Goal: Task Accomplishment & Management: Complete application form

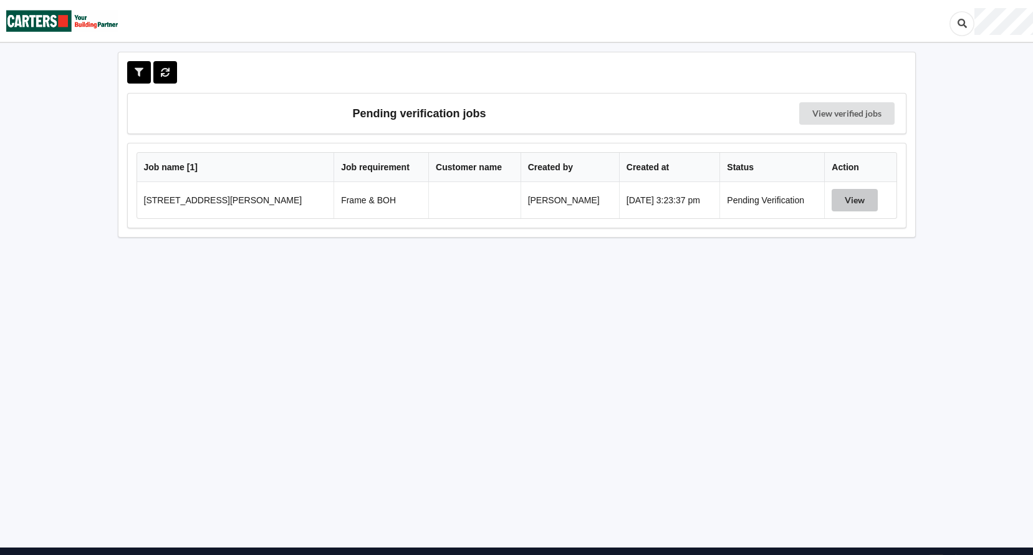
click at [840, 198] on button "View" at bounding box center [855, 200] width 46 height 22
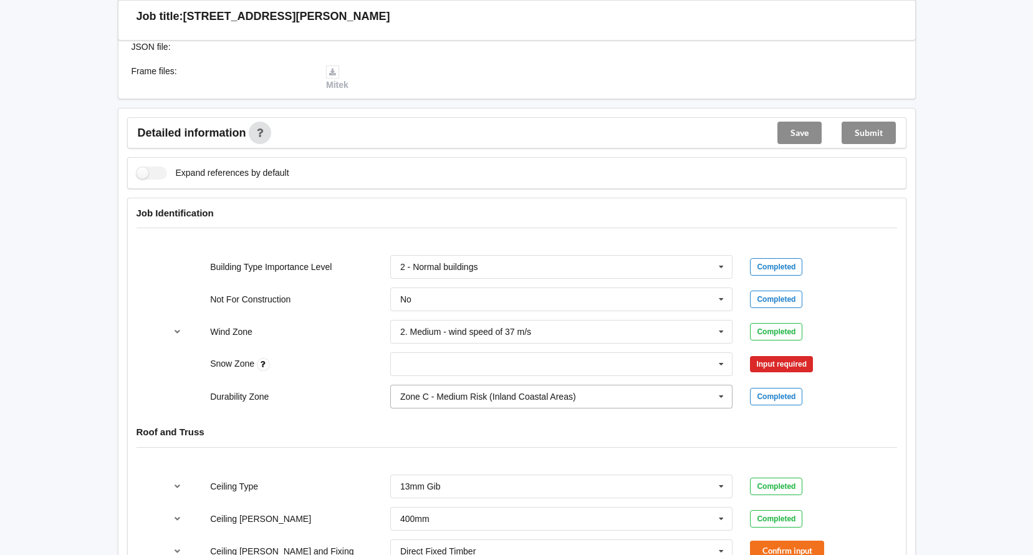
scroll to position [437, 0]
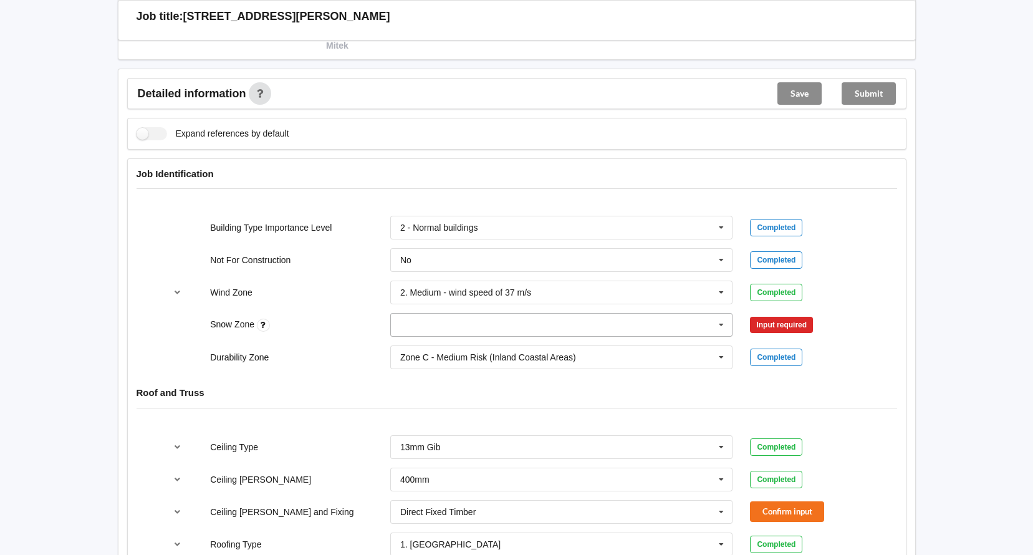
click at [726, 321] on icon at bounding box center [721, 325] width 19 height 23
click at [519, 357] on div "N0" at bounding box center [562, 347] width 342 height 23
click at [803, 324] on button "Confirm input" at bounding box center [787, 325] width 74 height 21
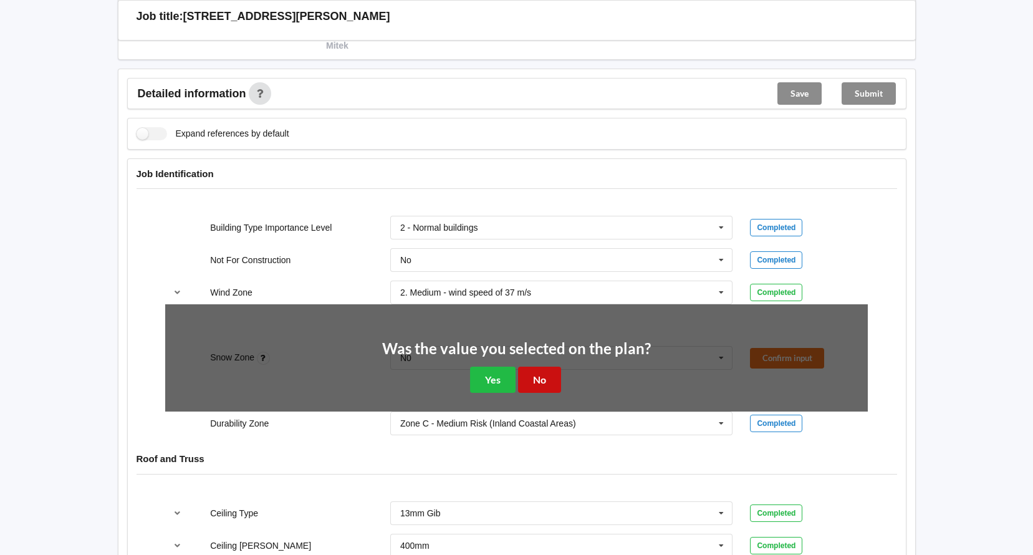
drag, startPoint x: 538, startPoint y: 374, endPoint x: 552, endPoint y: 382, distance: 17.0
click at [541, 374] on button "No" at bounding box center [539, 380] width 43 height 26
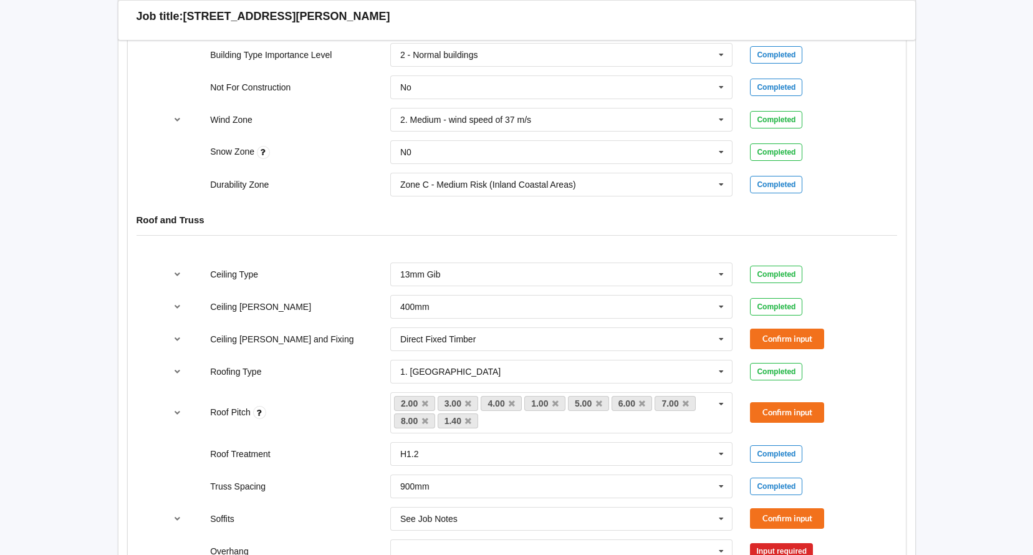
scroll to position [624, 0]
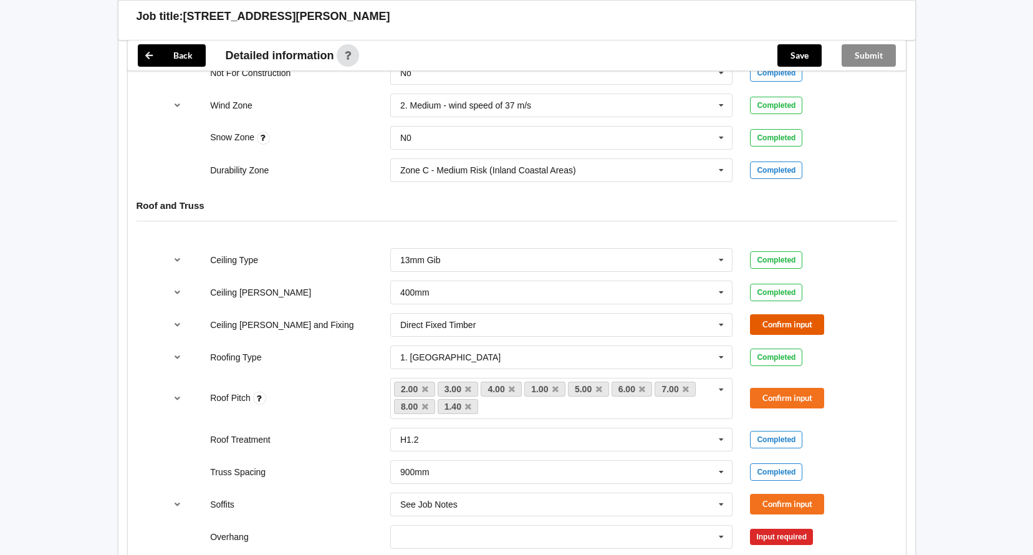
click at [791, 316] on button "Confirm input" at bounding box center [787, 324] width 74 height 21
click at [789, 395] on button "Confirm input" at bounding box center [787, 398] width 74 height 21
drag, startPoint x: 773, startPoint y: 496, endPoint x: 795, endPoint y: 495, distance: 22.5
click at [778, 496] on button "Confirm input" at bounding box center [787, 504] width 74 height 21
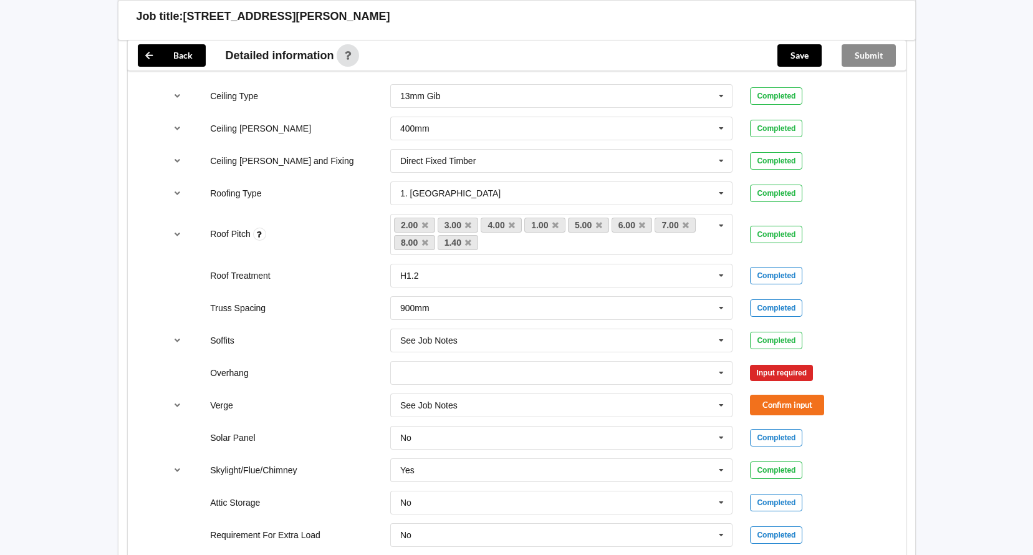
scroll to position [811, 0]
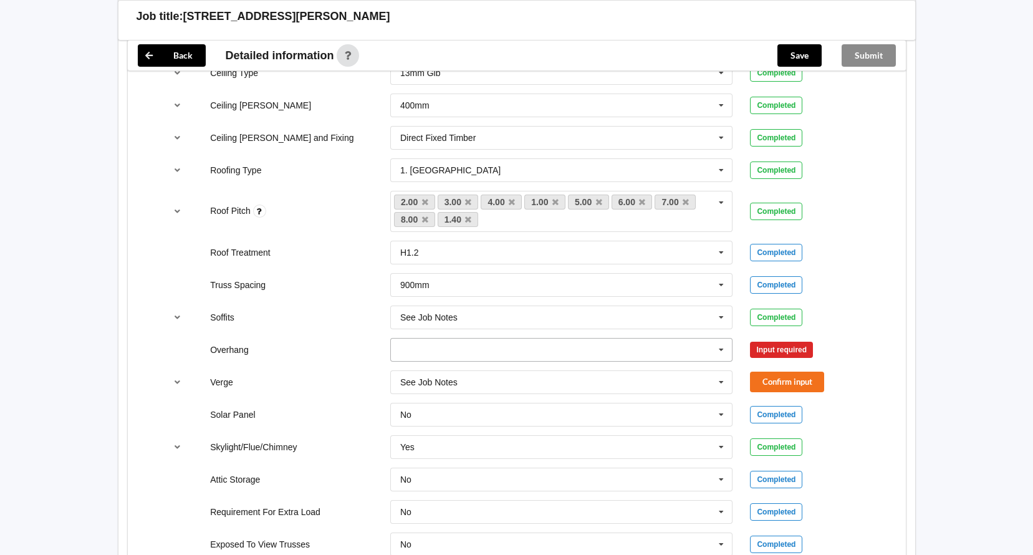
click at [728, 344] on div "300mm 450mm 600mm 750mm Multiple Values – See As Per Plan None See Job Notes" at bounding box center [561, 350] width 343 height 24
click at [723, 347] on icon at bounding box center [721, 350] width 19 height 23
drag, startPoint x: 572, startPoint y: 457, endPoint x: 767, endPoint y: 380, distance: 209.4
click at [609, 455] on div "Multiple Values – See As Per Plan" at bounding box center [562, 464] width 342 height 23
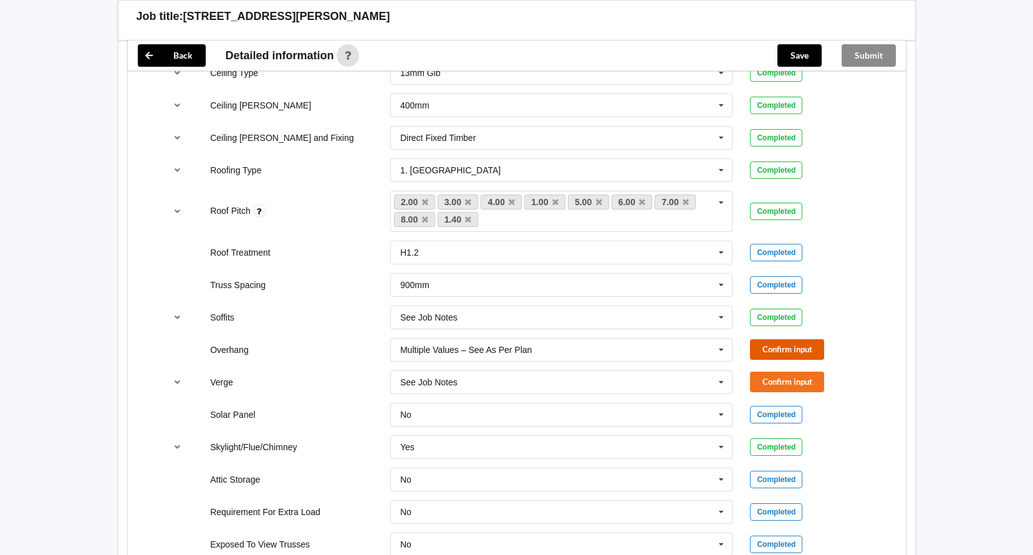
click at [814, 345] on button "Confirm input" at bounding box center [787, 349] width 74 height 21
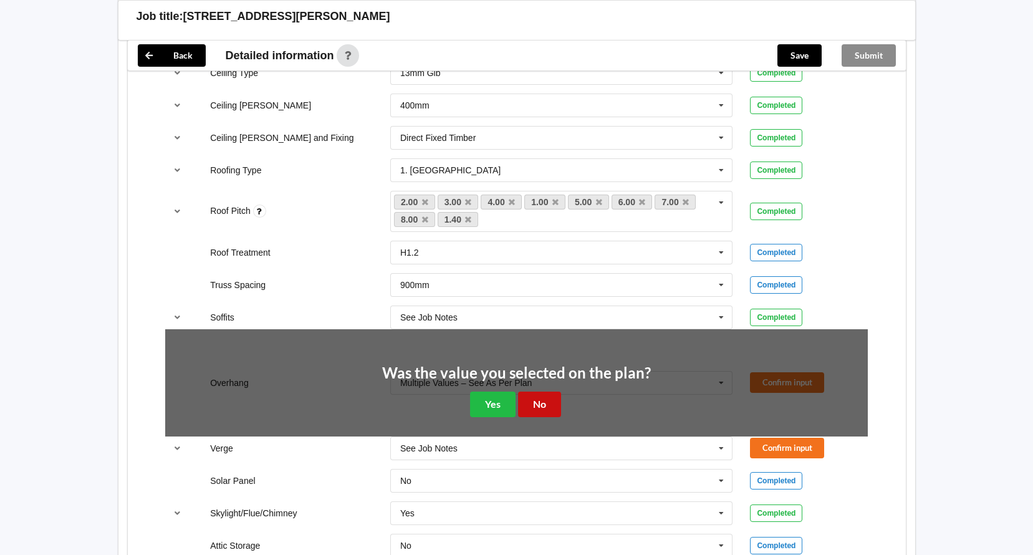
drag, startPoint x: 539, startPoint y: 403, endPoint x: 597, endPoint y: 398, distance: 57.6
click at [547, 402] on button "No" at bounding box center [539, 405] width 43 height 26
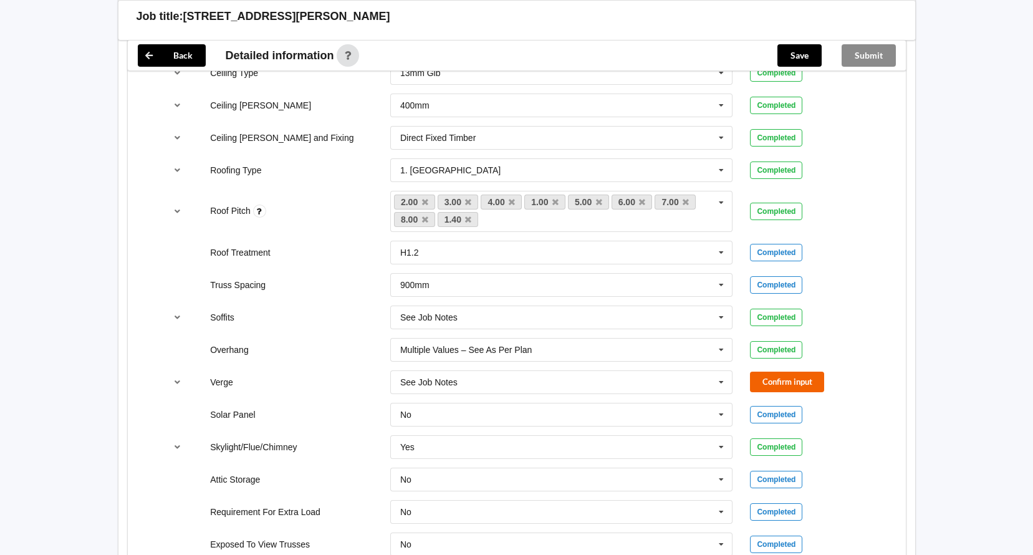
click at [794, 378] on div "Verge See Job Notes See Job Notes 300mm 450mm 600mm 750mm Multiple Values – See…" at bounding box center [517, 382] width 720 height 41
click at [792, 383] on button "Confirm input" at bounding box center [787, 382] width 74 height 21
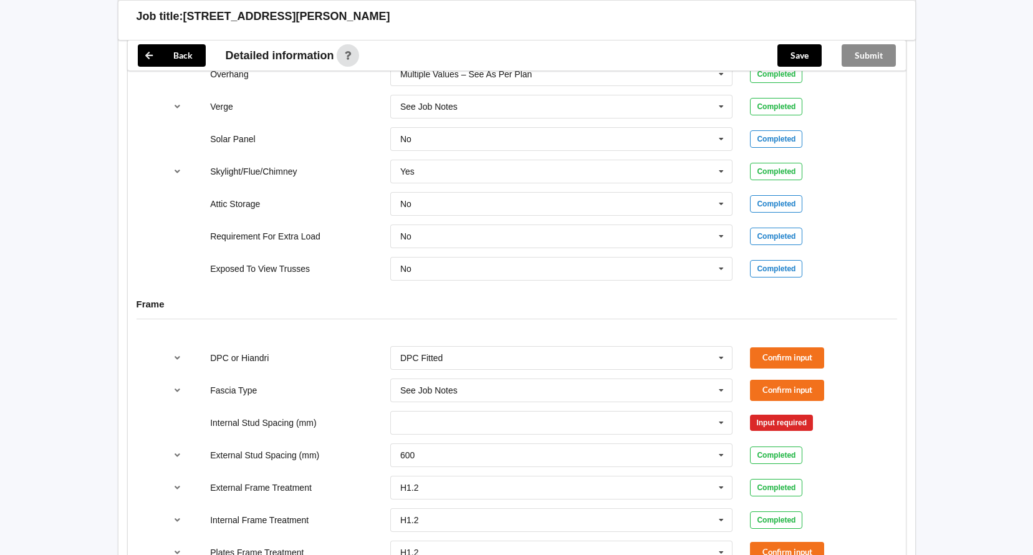
scroll to position [1122, 0]
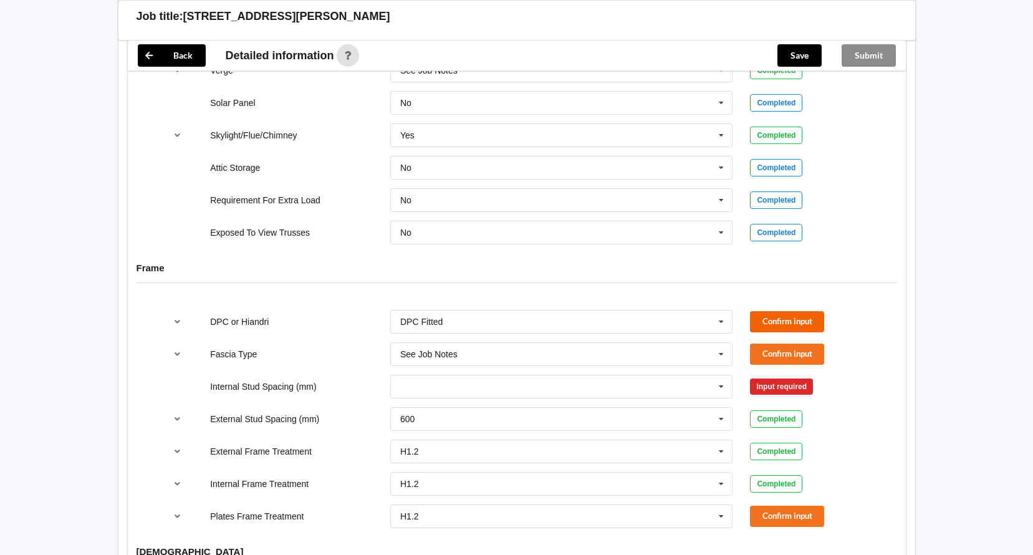
click at [770, 311] on div "DPC or Hiandri DPC Fitted DPC Fitted HIANDRI Fitted Not Required See Job Notes …" at bounding box center [517, 321] width 720 height 41
drag, startPoint x: 793, startPoint y: 319, endPoint x: 791, endPoint y: 341, distance: 22.0
click at [793, 321] on button "Confirm input" at bounding box center [787, 321] width 74 height 21
drag, startPoint x: 785, startPoint y: 356, endPoint x: 796, endPoint y: 368, distance: 15.9
click at [789, 357] on button "Confirm input" at bounding box center [787, 354] width 74 height 21
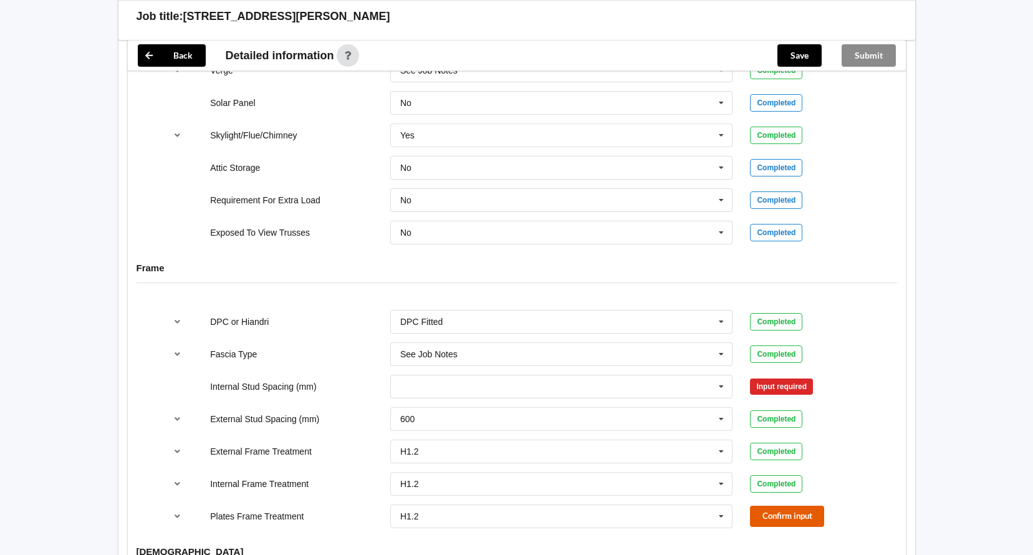
click at [791, 513] on button "Confirm input" at bounding box center [787, 516] width 74 height 21
click at [720, 386] on icon at bounding box center [721, 386] width 19 height 23
drag, startPoint x: 616, startPoint y: 534, endPoint x: 627, endPoint y: 530, distance: 11.8
click at [617, 534] on div "Multiple Values – See As Per Plan" at bounding box center [562, 524] width 342 height 23
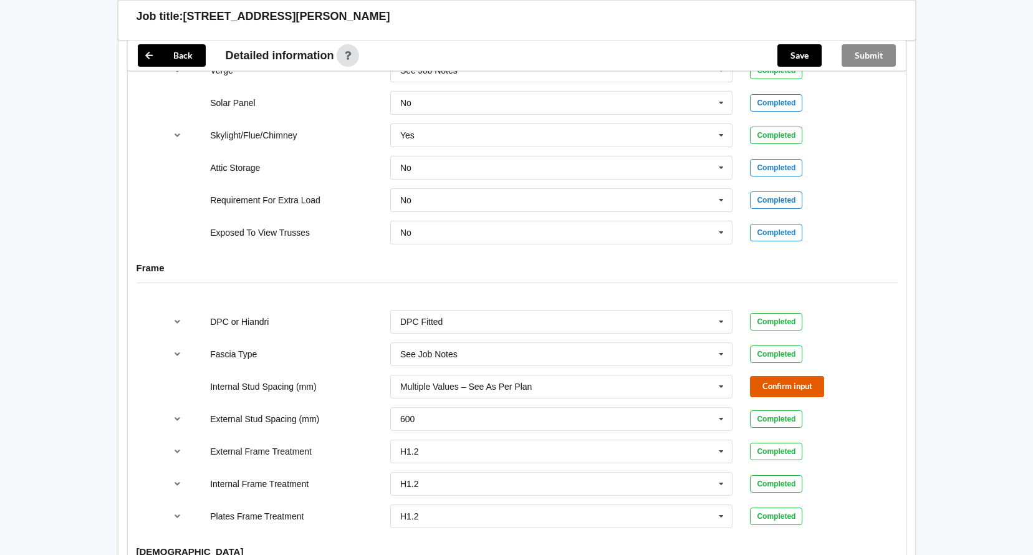
click at [772, 387] on button "Confirm input" at bounding box center [787, 386] width 74 height 21
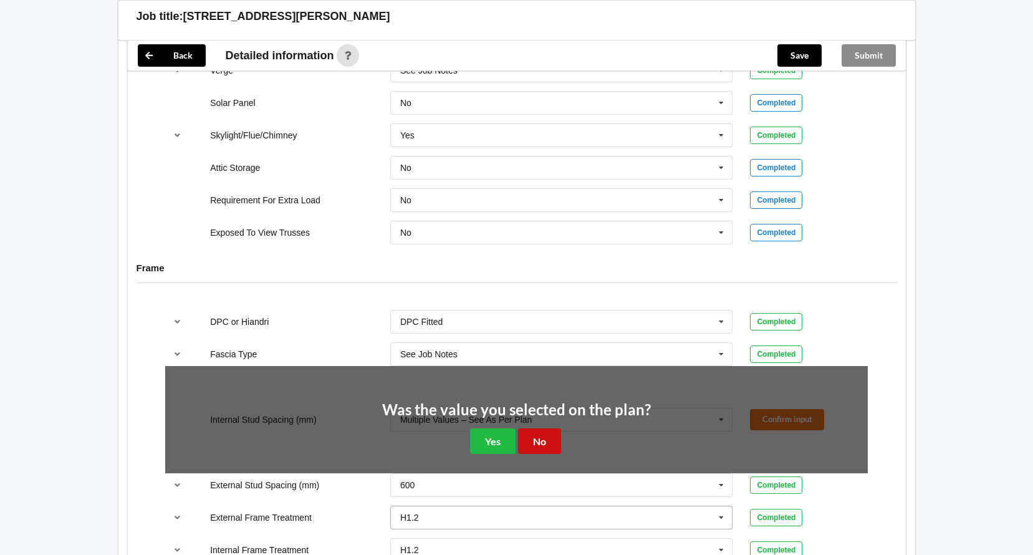
drag, startPoint x: 541, startPoint y: 443, endPoint x: 721, endPoint y: 444, distance: 179.6
click at [543, 444] on button "No" at bounding box center [539, 441] width 43 height 26
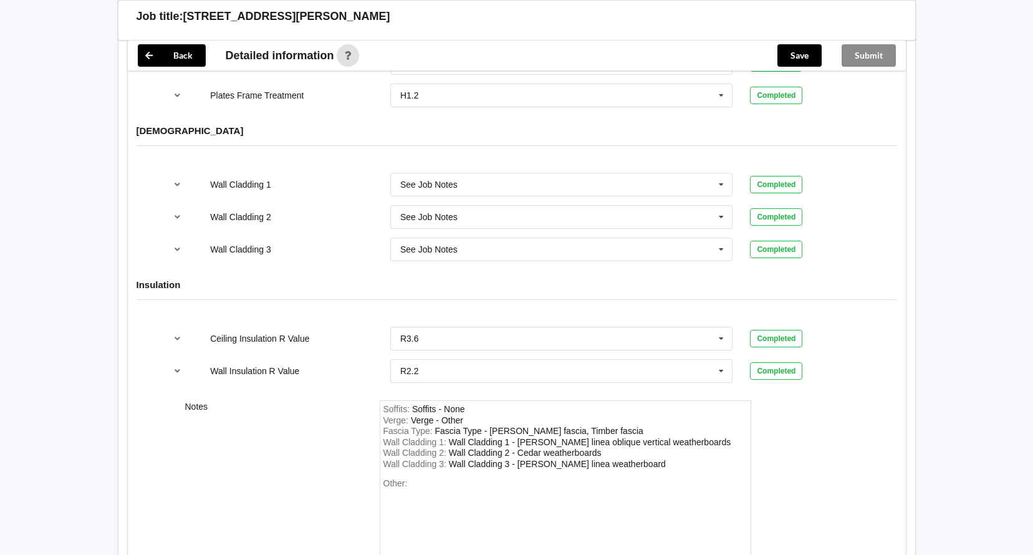
scroll to position [1648, 0]
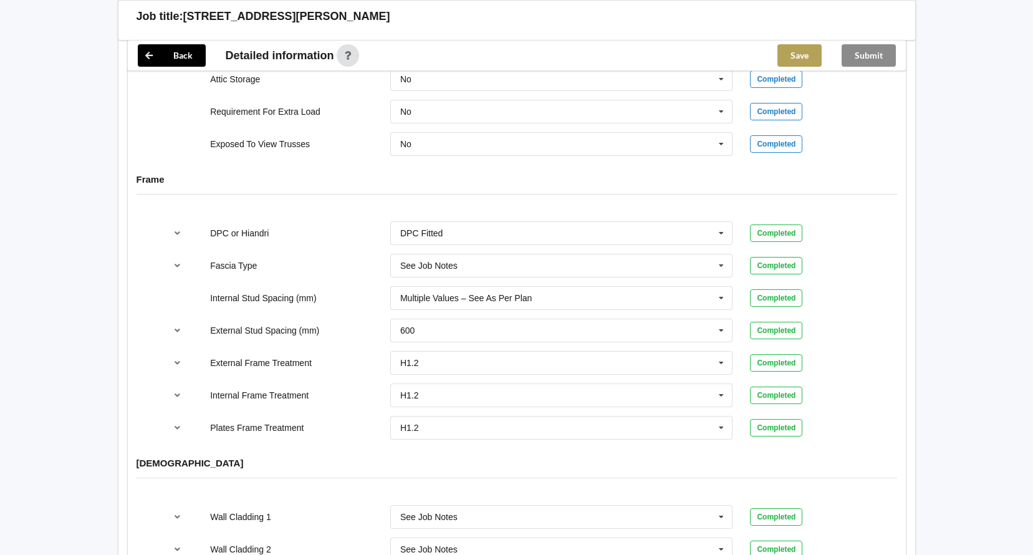
click at [797, 63] on button "Save" at bounding box center [800, 55] width 44 height 22
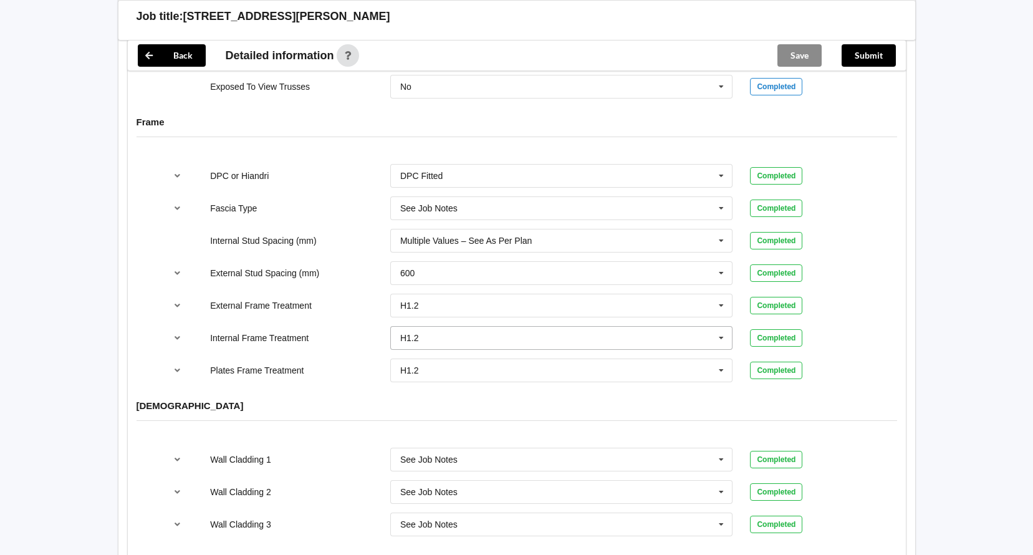
scroll to position [779, 0]
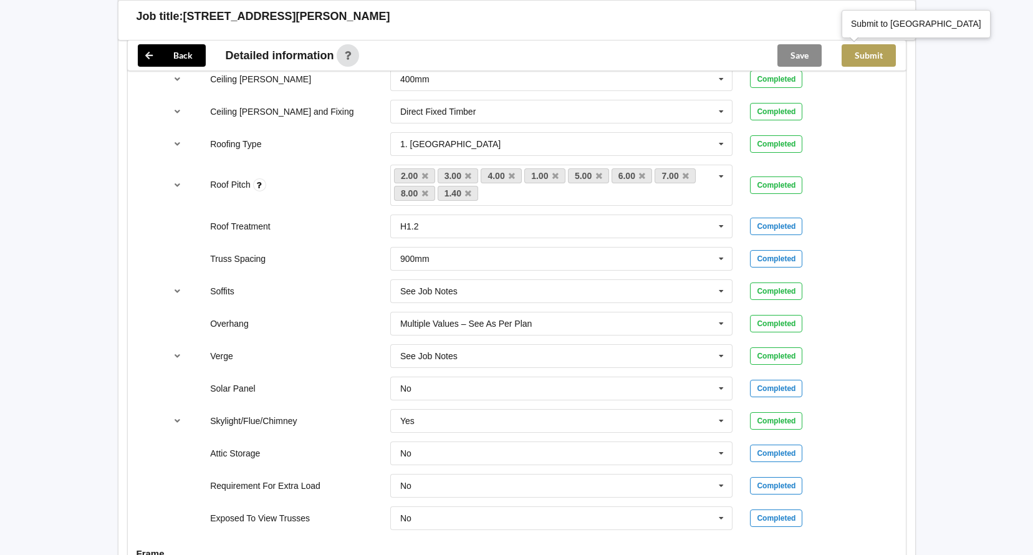
click at [876, 52] on button "Submit" at bounding box center [869, 55] width 54 height 22
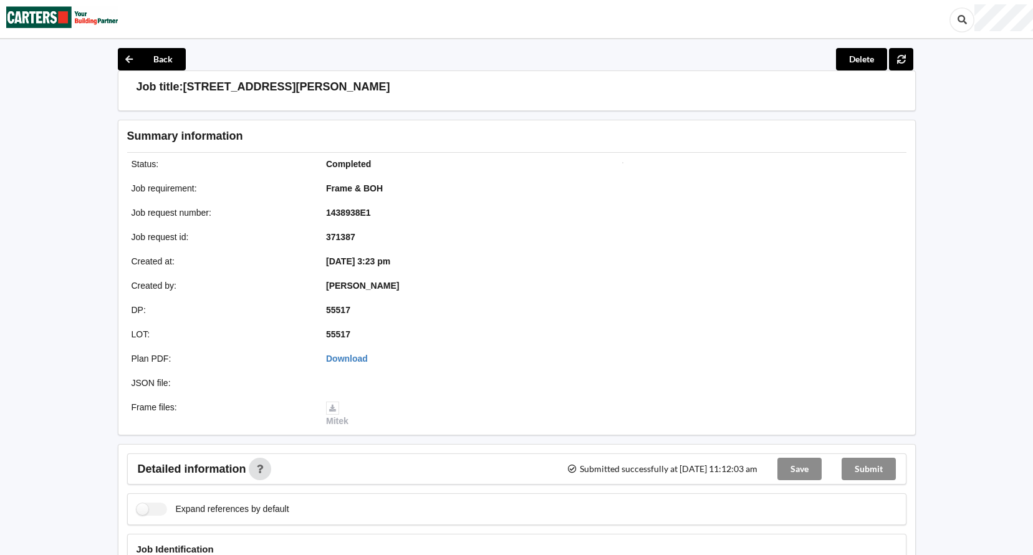
scroll to position [0, 0]
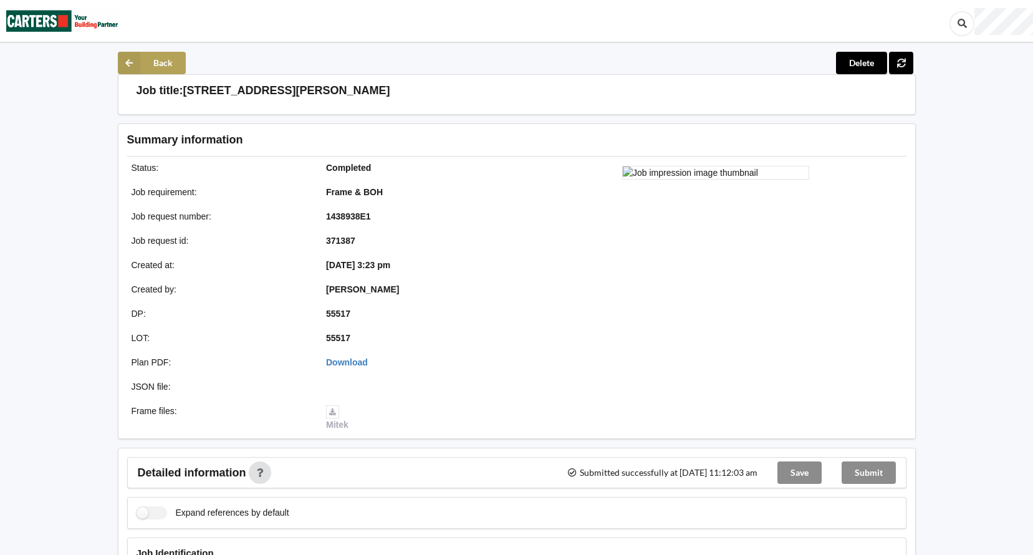
drag, startPoint x: 119, startPoint y: 64, endPoint x: 122, endPoint y: 37, distance: 26.4
click at [132, 59] on icon at bounding box center [129, 63] width 22 height 22
